Goal: Task Accomplishment & Management: Use online tool/utility

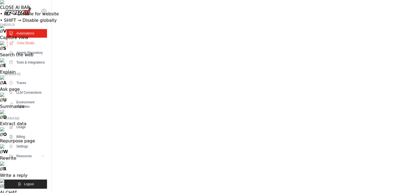
click at [30, 42] on link "Crew Studio" at bounding box center [27, 43] width 41 height 9
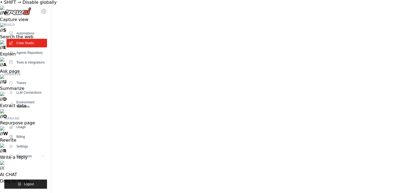
scroll to position [24, 0]
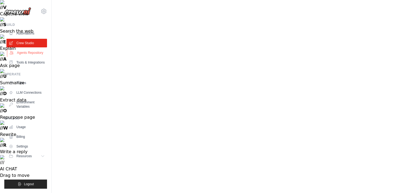
click at [31, 53] on link "Agents Repository" at bounding box center [27, 52] width 41 height 9
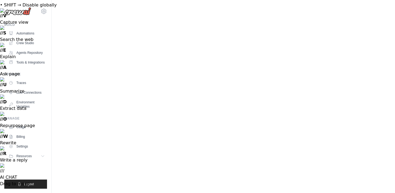
scroll to position [17, 0]
